Goal: Find specific page/section: Find specific page/section

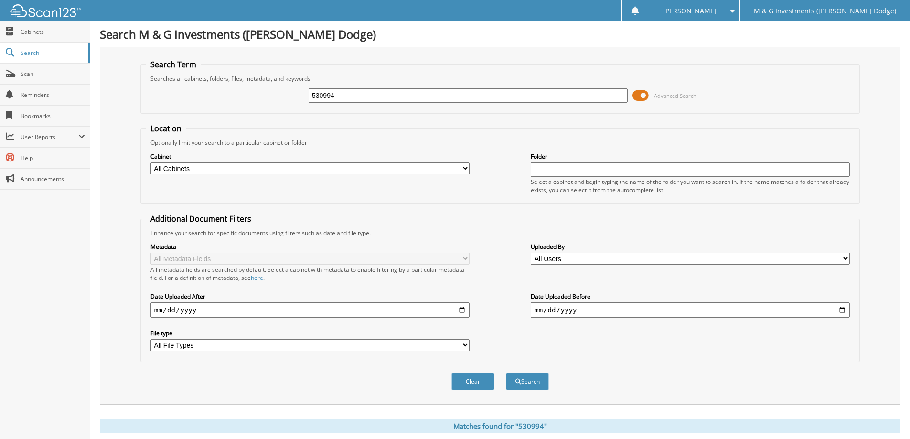
click at [323, 97] on input "530994" at bounding box center [468, 95] width 319 height 14
click at [566, 92] on input "530994" at bounding box center [468, 95] width 319 height 14
type input "549841"
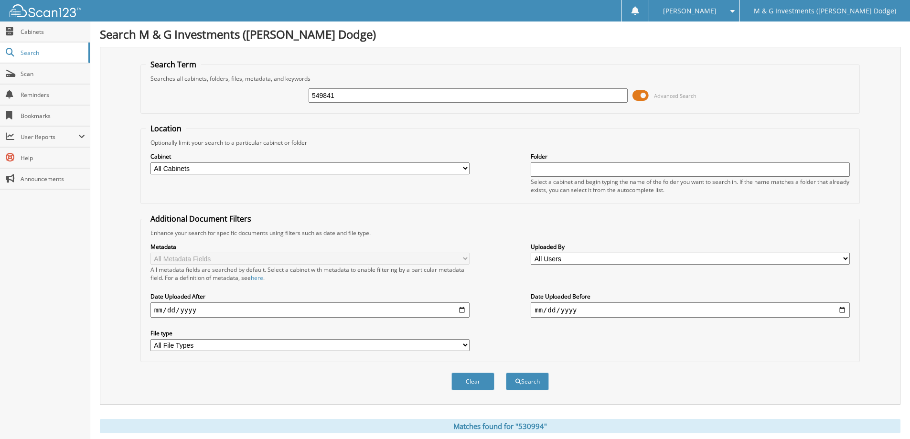
click at [506, 373] on button "Search" at bounding box center [527, 382] width 43 height 18
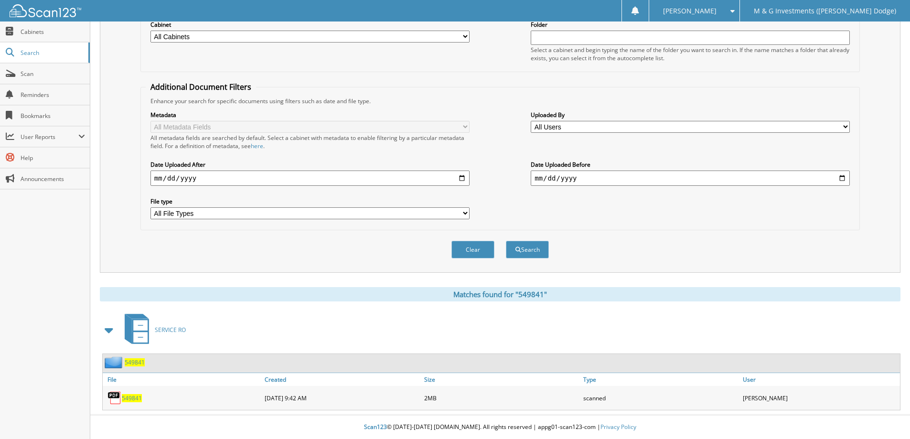
click at [137, 399] on span "549841" at bounding box center [132, 398] width 20 height 8
